Goal: Ask a question: Seek information or help from site administrators or community

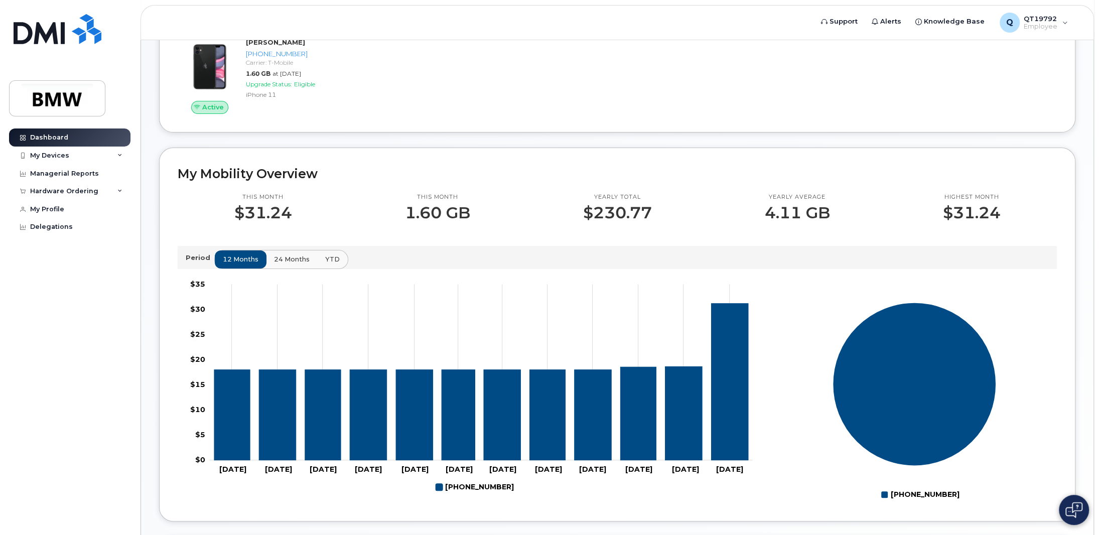
scroll to position [201, 0]
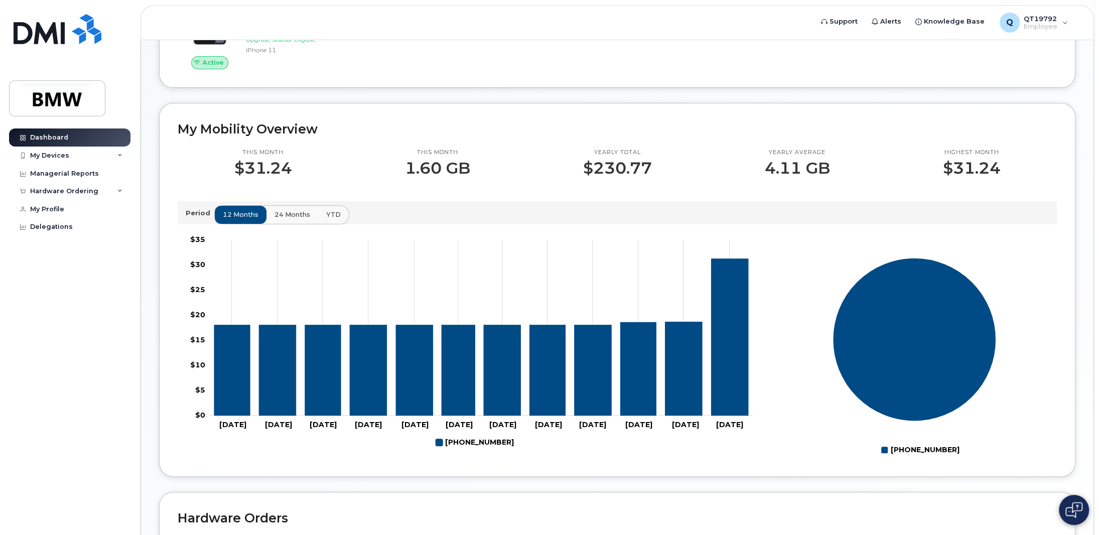
click at [289, 219] on span "24 months" at bounding box center [292, 215] width 36 height 10
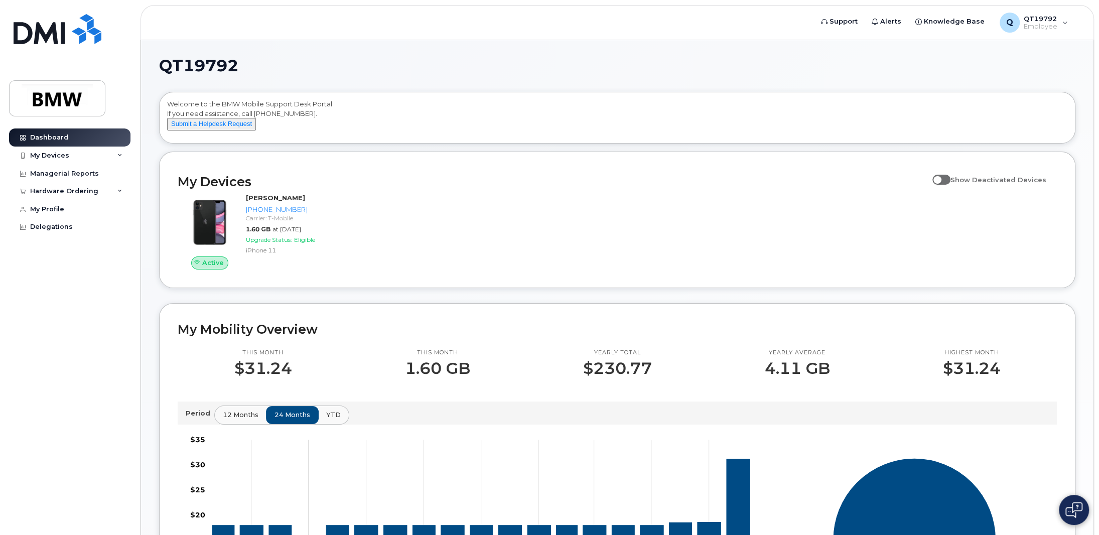
scroll to position [0, 0]
click at [69, 156] on div "My Devices" at bounding box center [69, 155] width 121 height 18
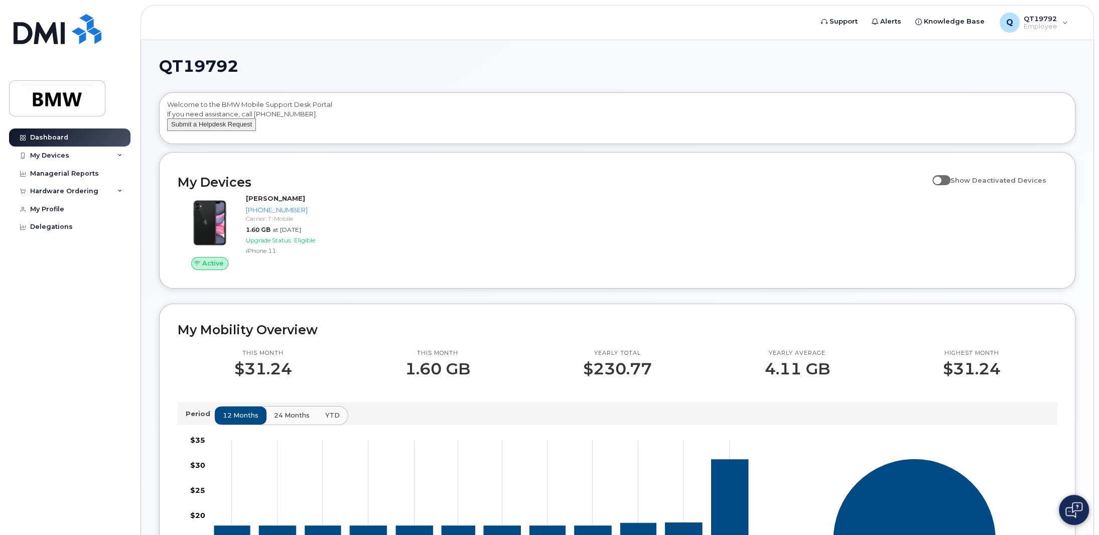
click at [213, 131] on button "Submit a Helpdesk Request" at bounding box center [211, 124] width 89 height 13
